Goal: Complete application form

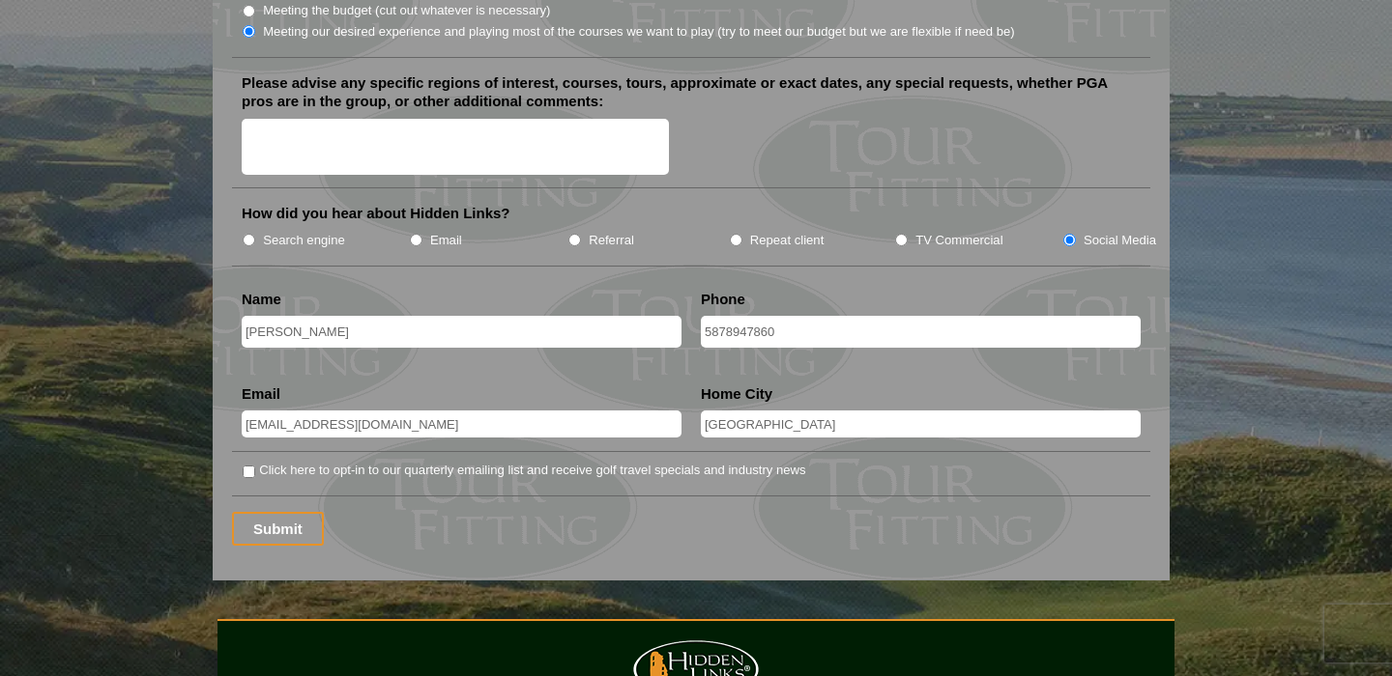
scroll to position [2441, 0]
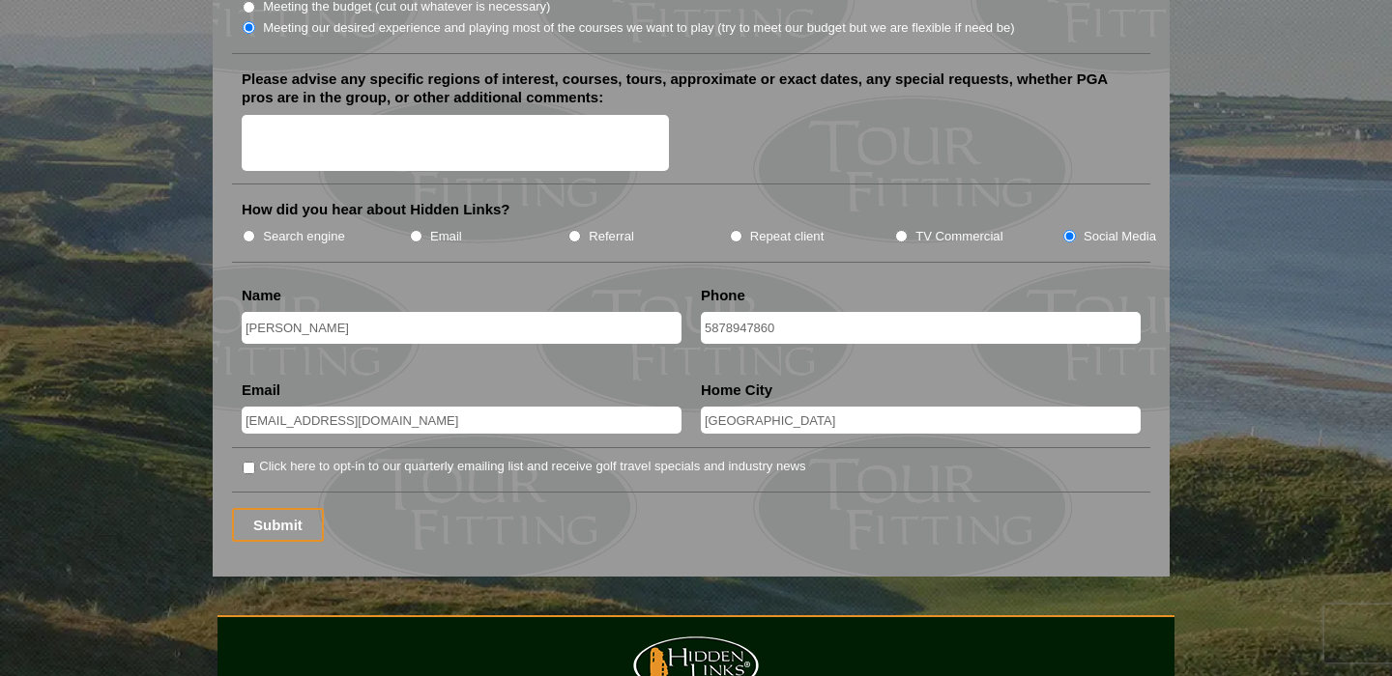
click at [425, 457] on label "Click here to opt-in to our quarterly emailing list and receive golf travel spe…" at bounding box center [532, 466] width 546 height 19
click at [255, 462] on input "Click here to opt-in to our quarterly emailing list and receive golf travel spe…" at bounding box center [249, 468] width 13 height 13
checkbox input "true"
click at [299, 508] on input "Submit" at bounding box center [278, 525] width 92 height 34
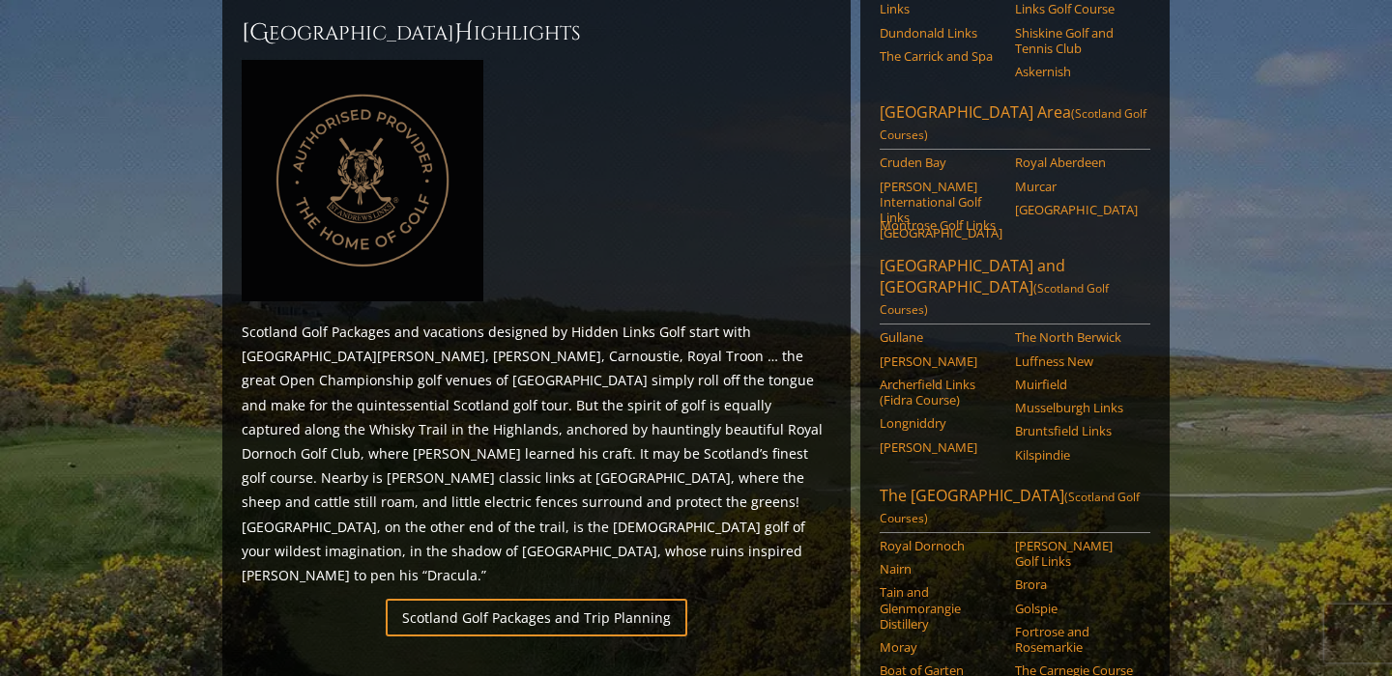
scroll to position [898, 0]
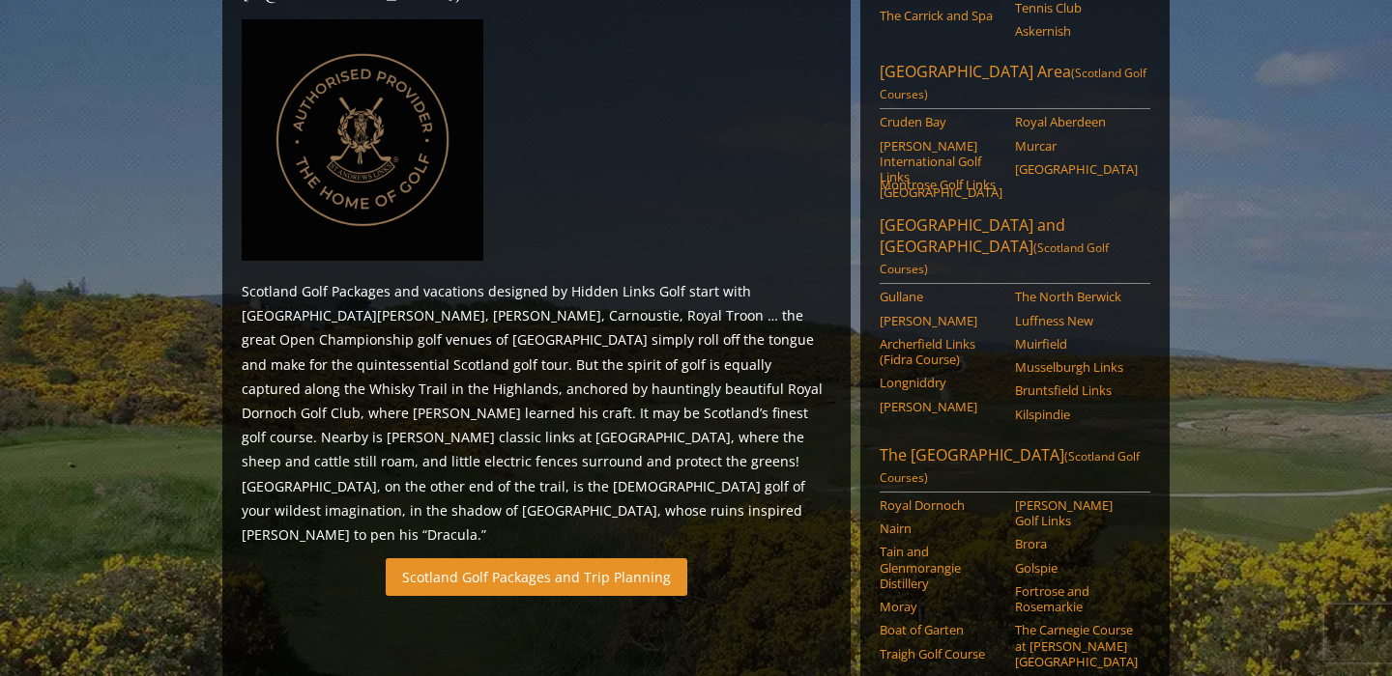
click at [560, 559] on link "Scotland Golf Packages and Trip Planning" at bounding box center [536, 578] width 301 height 38
